Goal: Find specific page/section: Find specific page/section

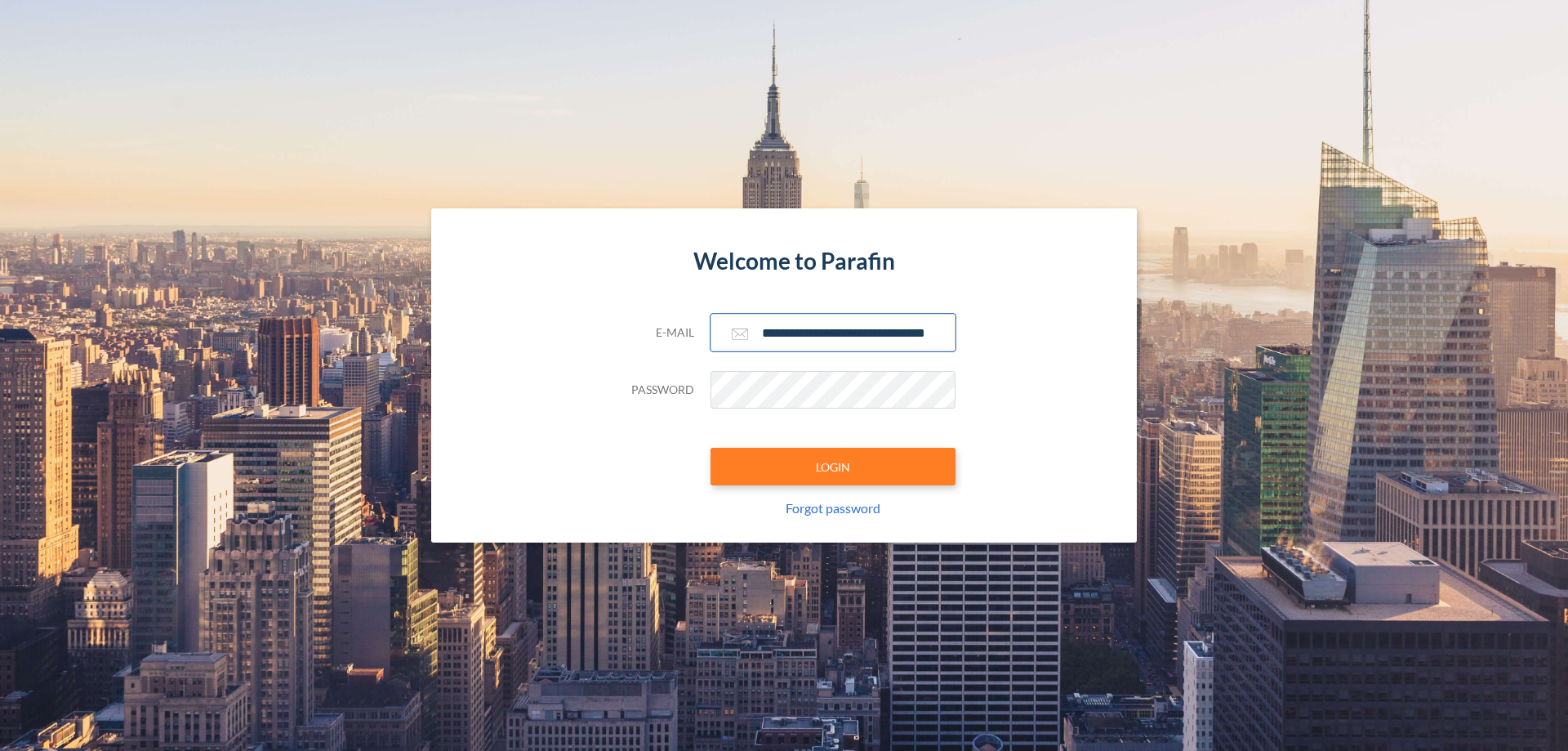
type input "**********"
click at [833, 467] on button "LOGIN" at bounding box center [833, 467] width 245 height 38
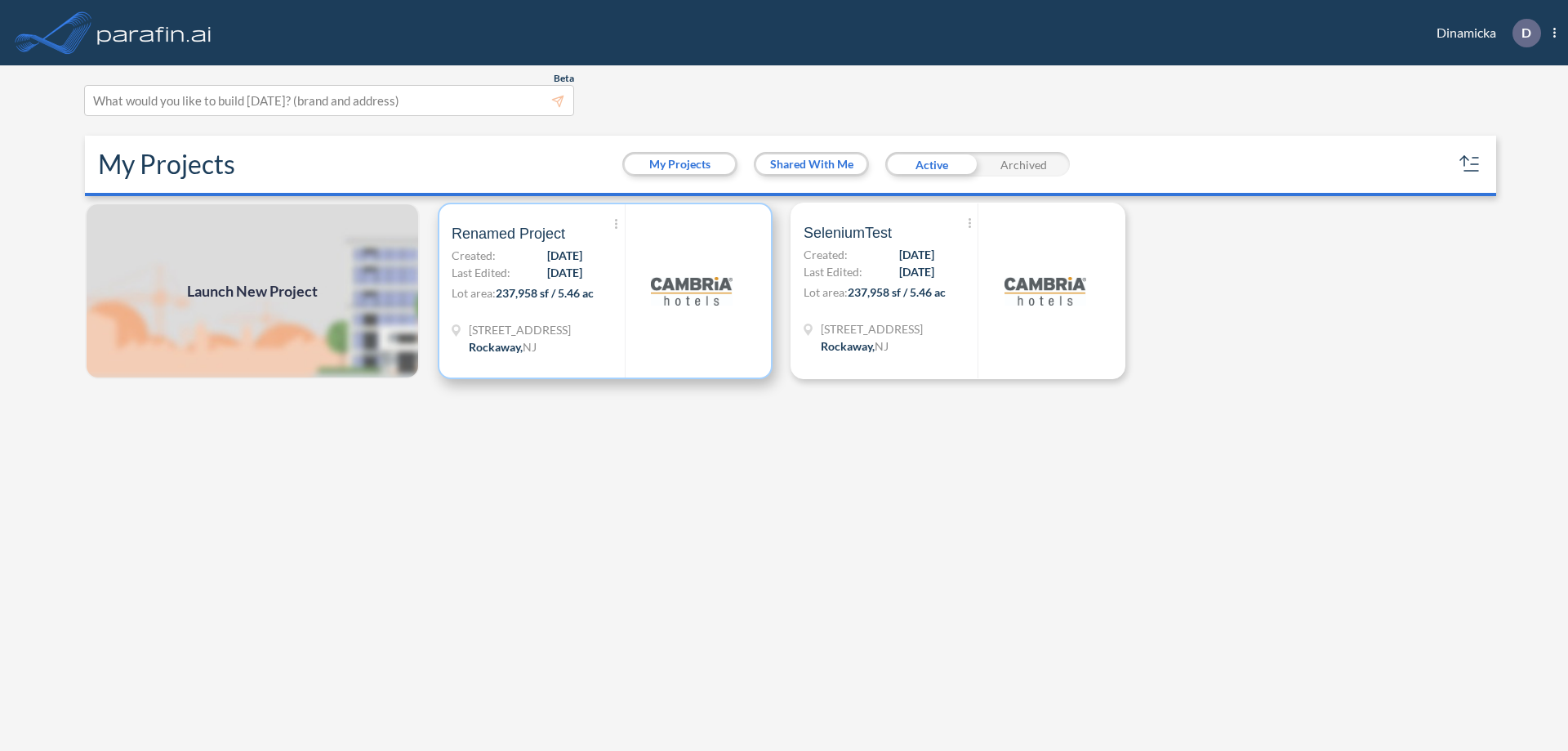
scroll to position [4, 0]
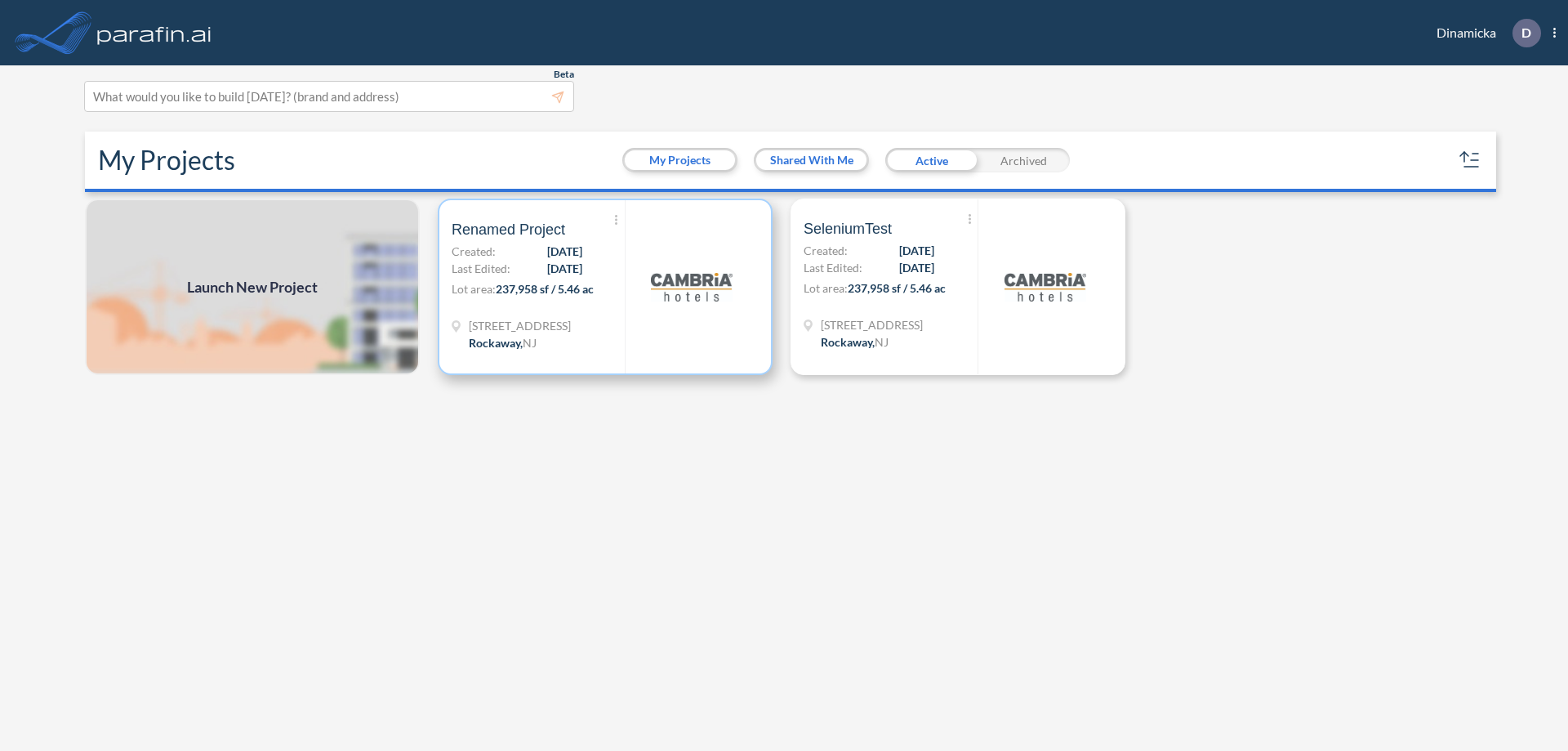
click at [605, 287] on p "Lot area: 237,958 sf / 5.46 ac" at bounding box center [538, 292] width 173 height 24
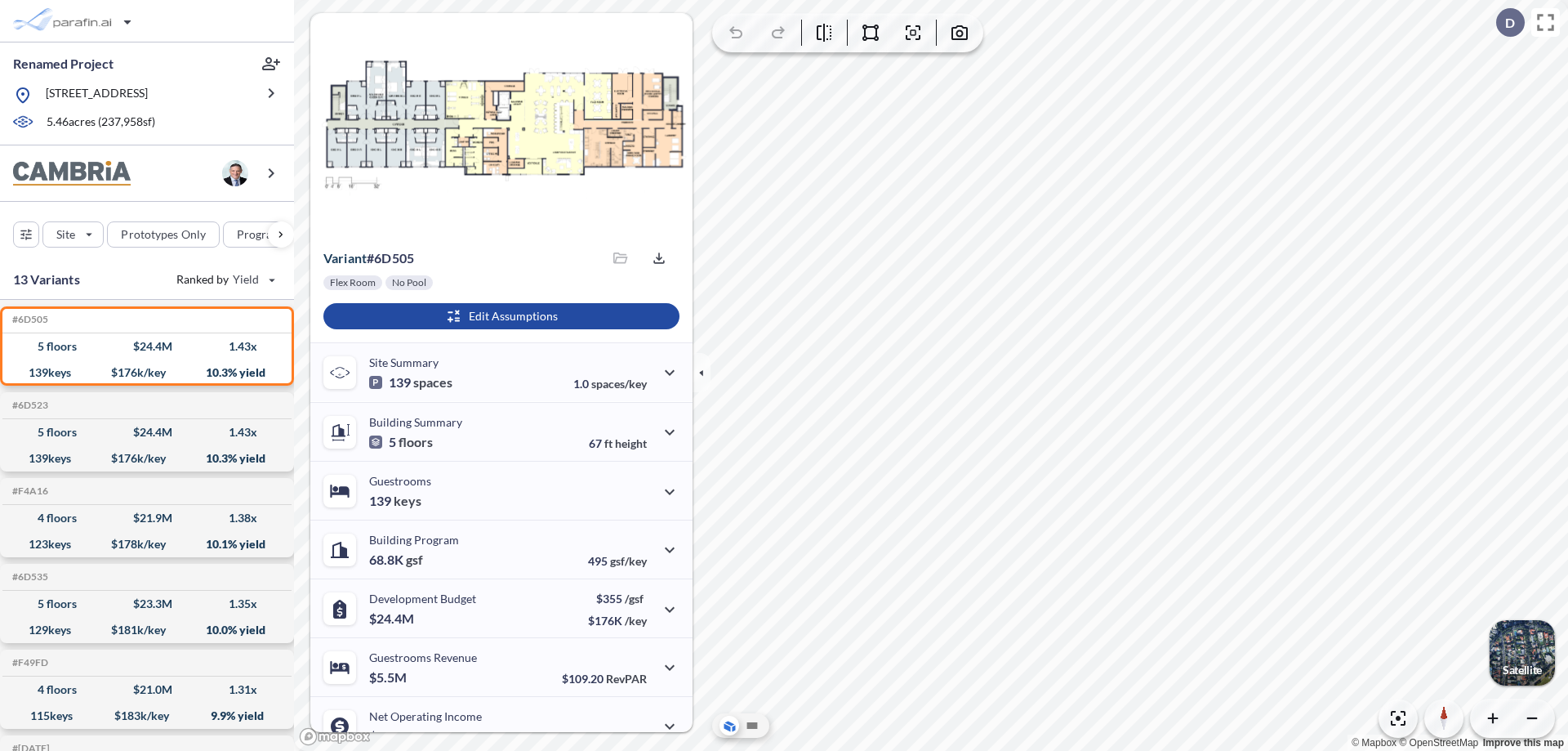
scroll to position [83, 0]
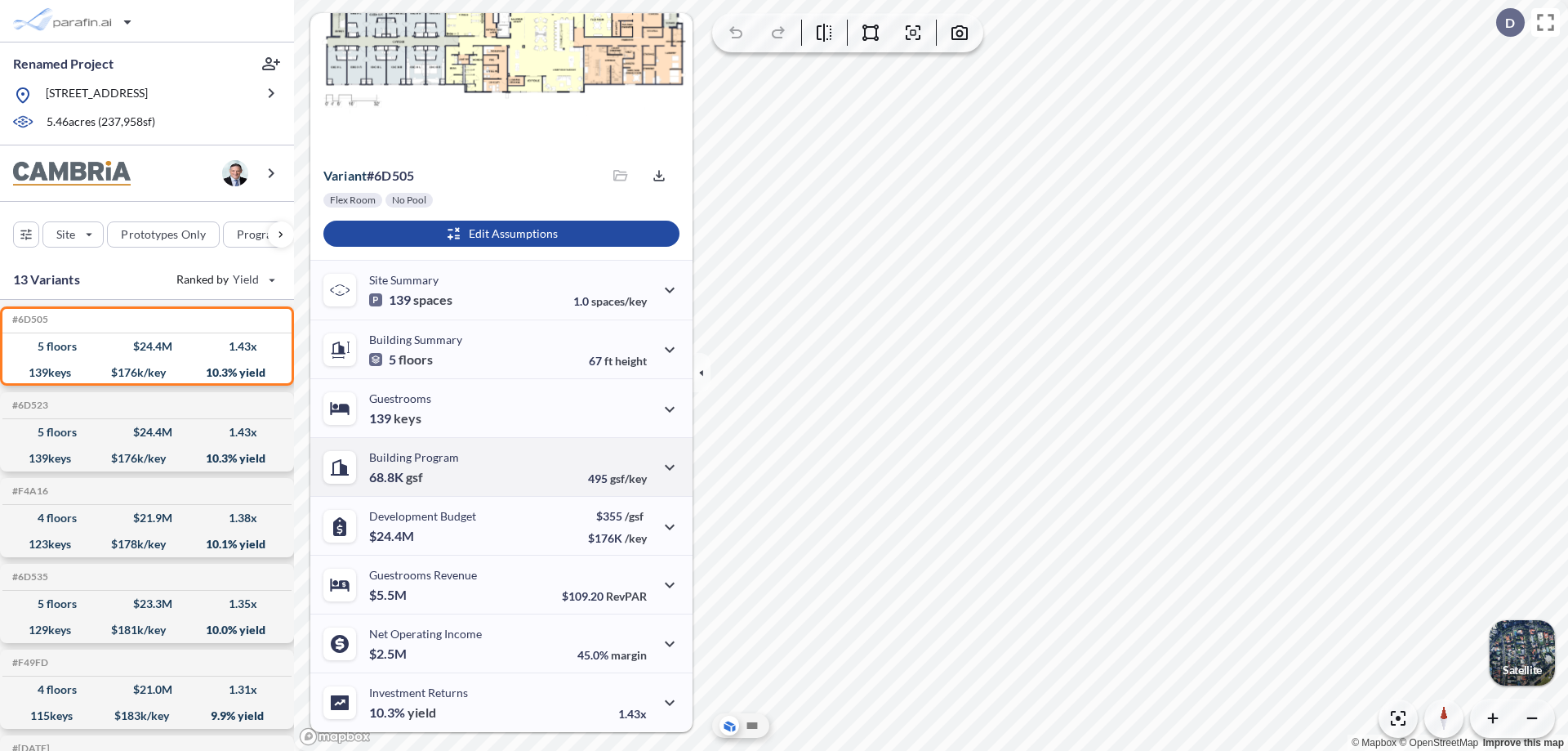
click at [499, 467] on div "Building Program 68.8K gsf 495 gsf/key" at bounding box center [500, 466] width 382 height 59
